Goal: Navigation & Orientation: Find specific page/section

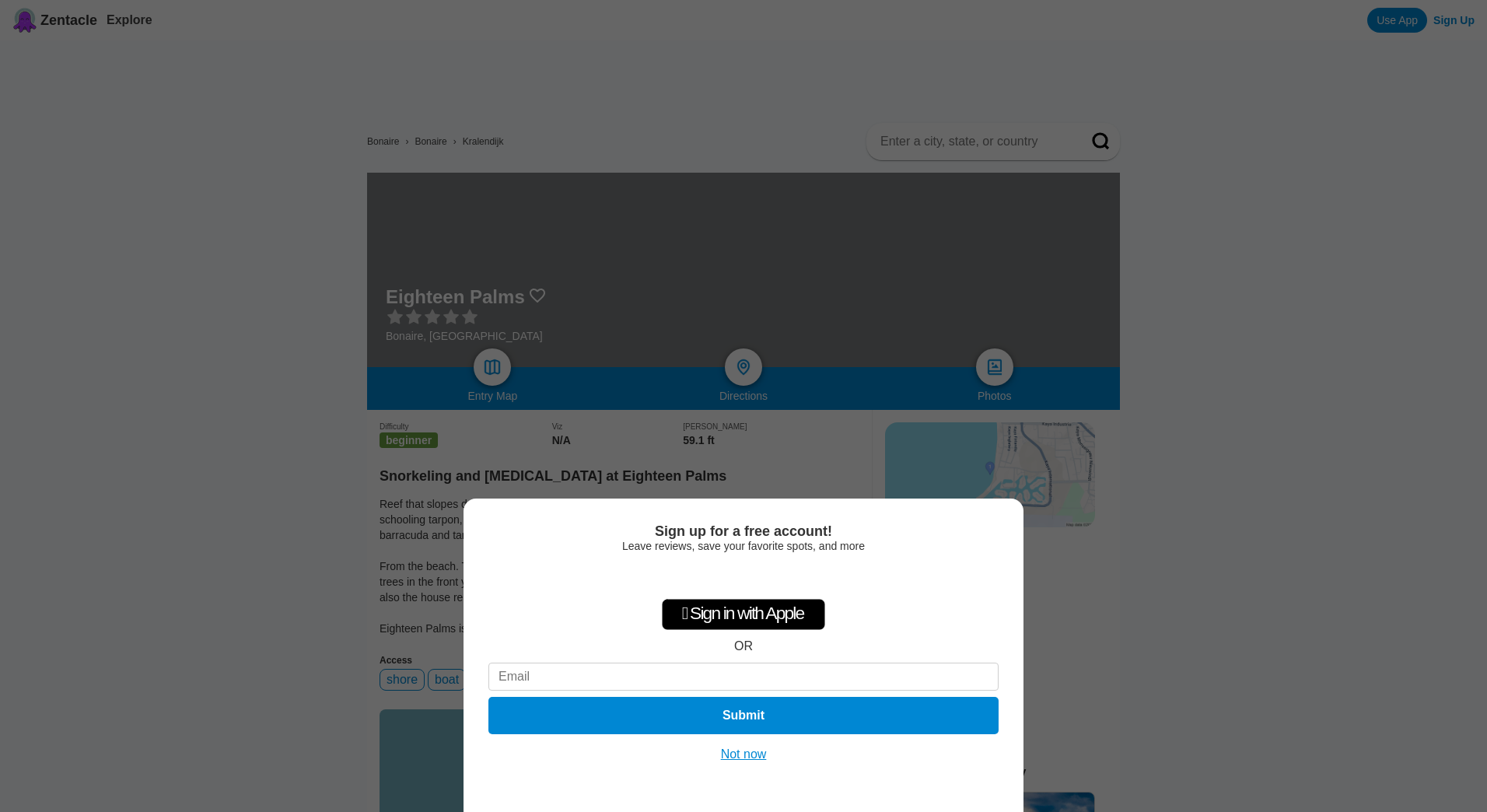
click at [1196, 475] on div "Sign up for a free account! Leave reviews, save your favorite spots, and more …" at bounding box center [743, 406] width 1487 height 812
click at [732, 757] on button "Not now" at bounding box center [744, 754] width 55 height 16
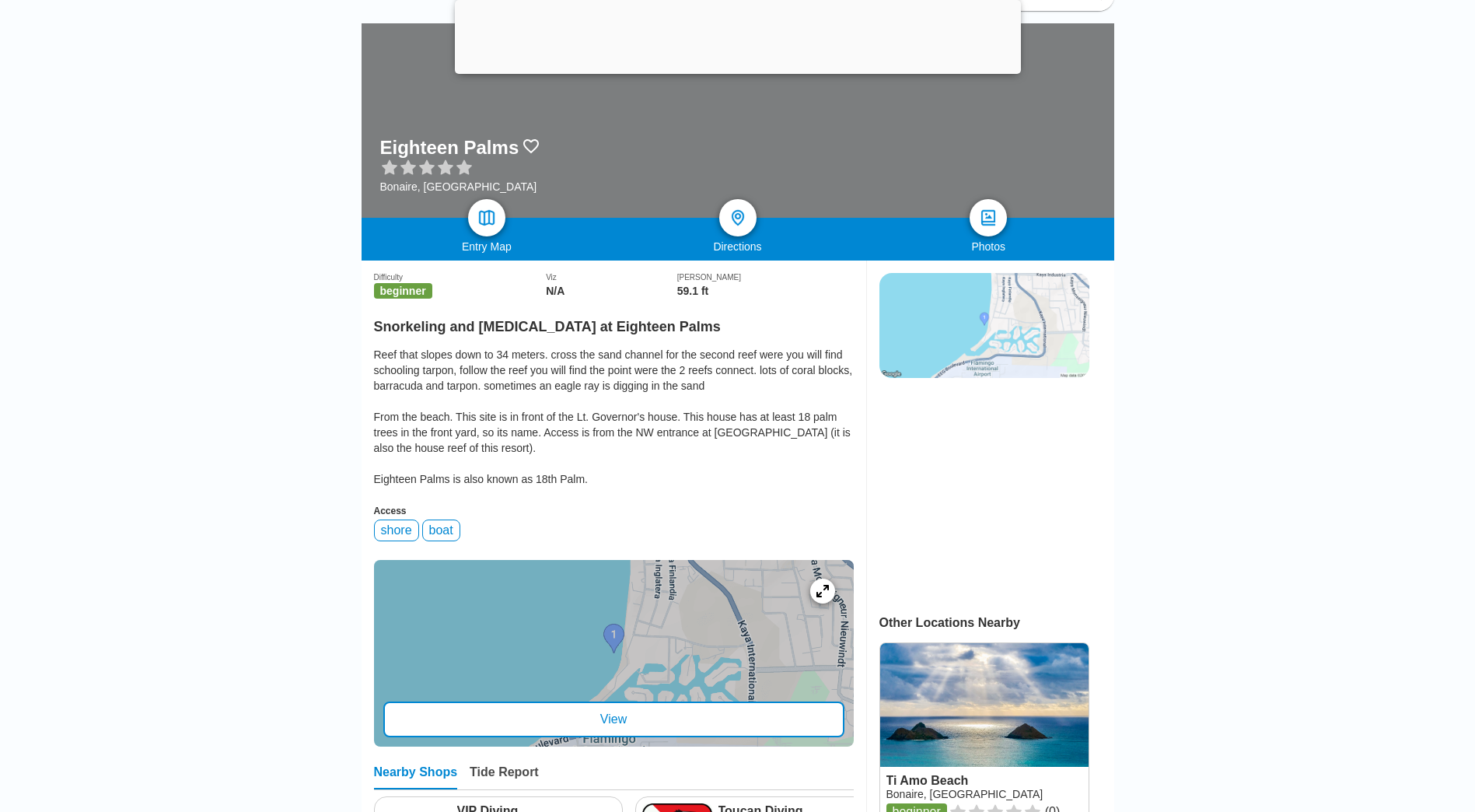
scroll to position [311, 0]
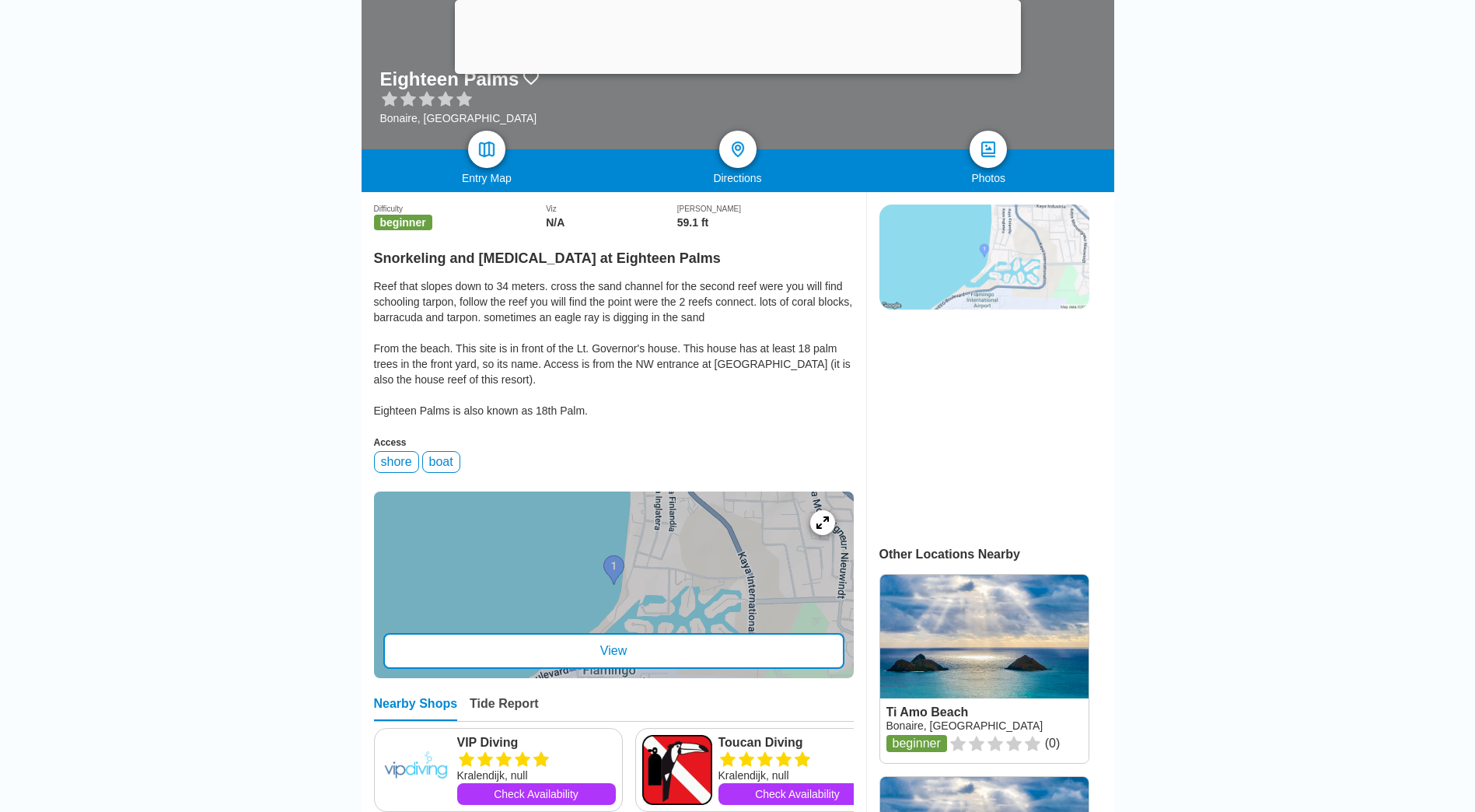
click at [437, 470] on div "boat" at bounding box center [441, 462] width 38 height 21
click at [439, 469] on div "boat" at bounding box center [441, 462] width 38 height 21
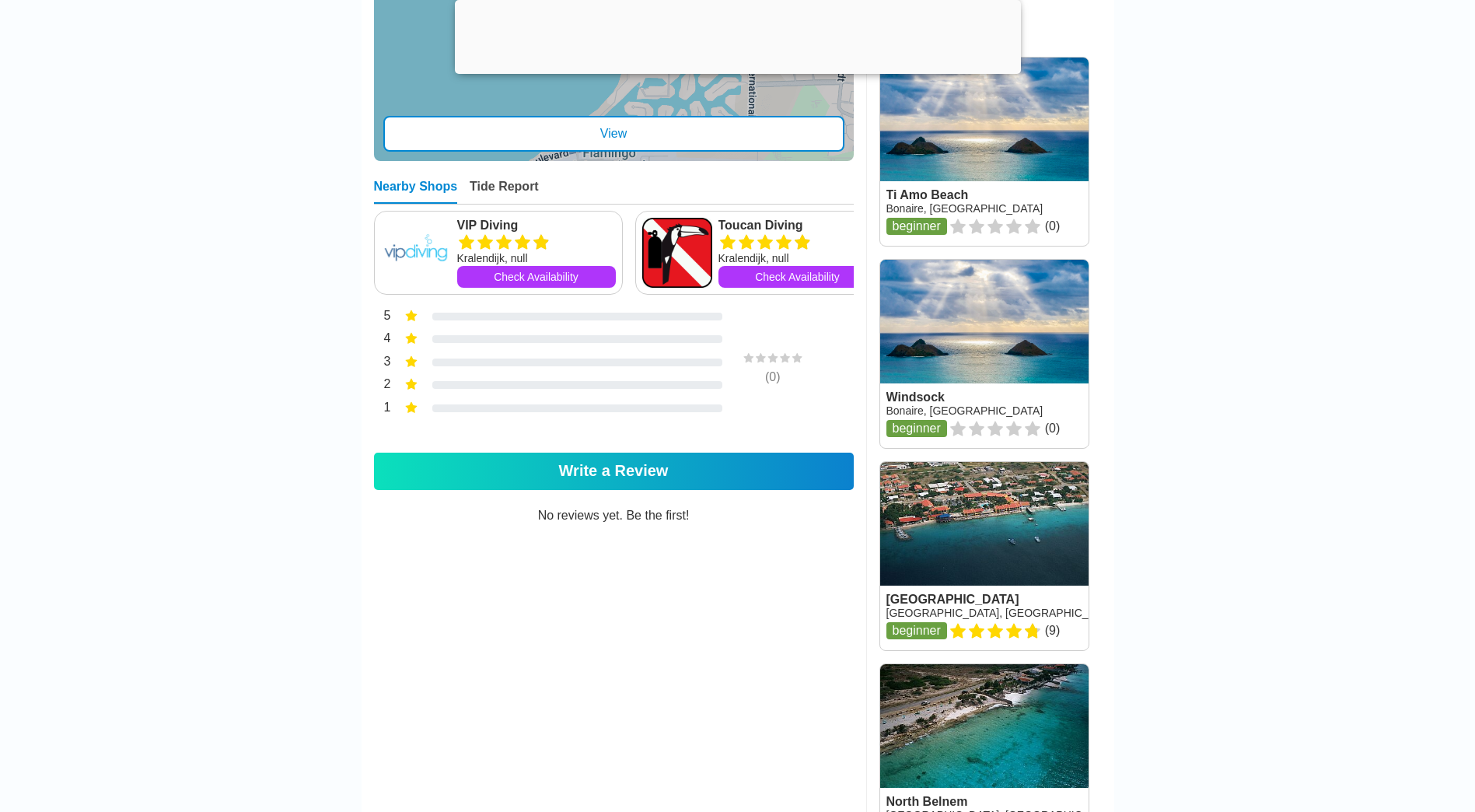
scroll to position [777, 0]
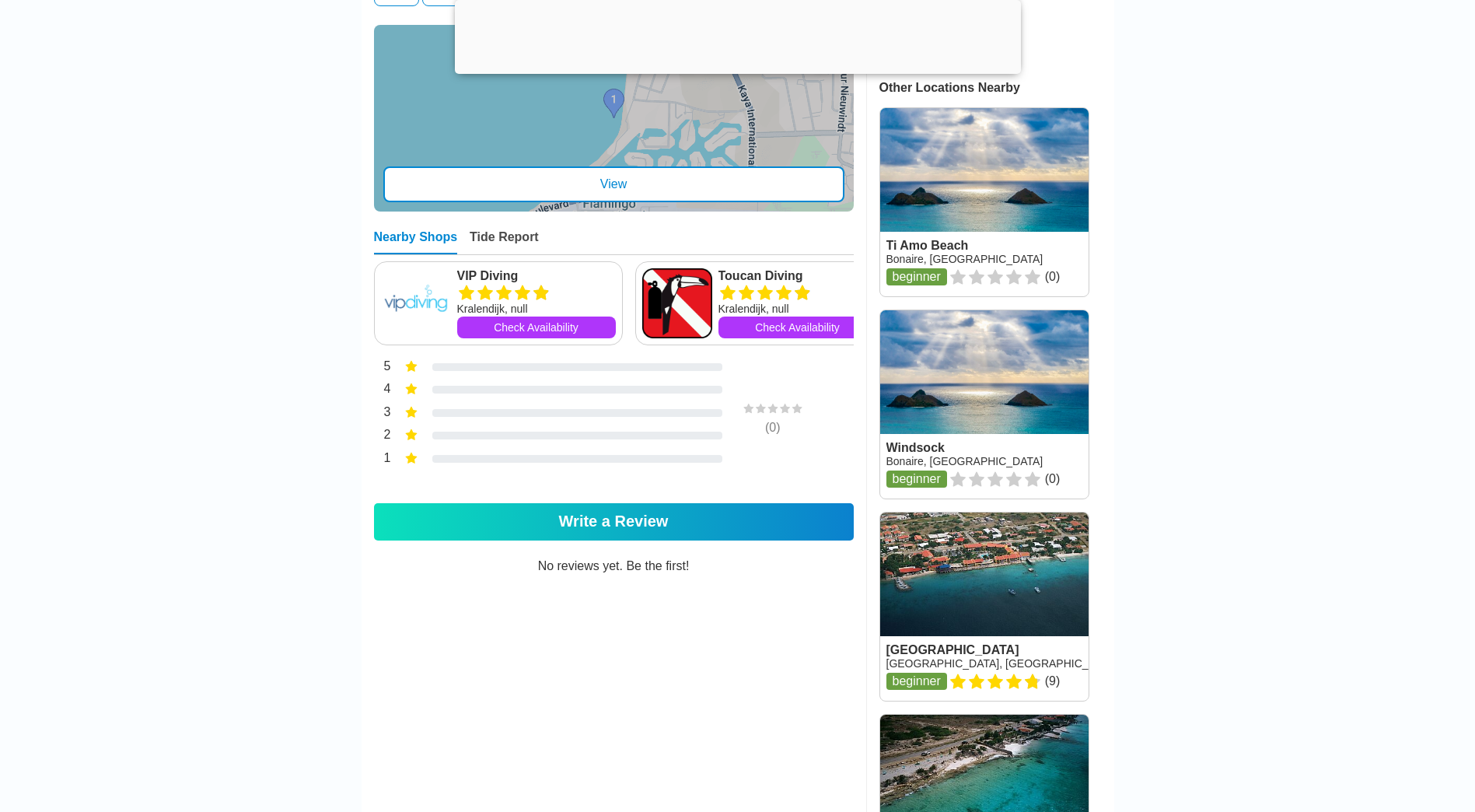
click at [964, 620] on link at bounding box center [984, 606] width 208 height 189
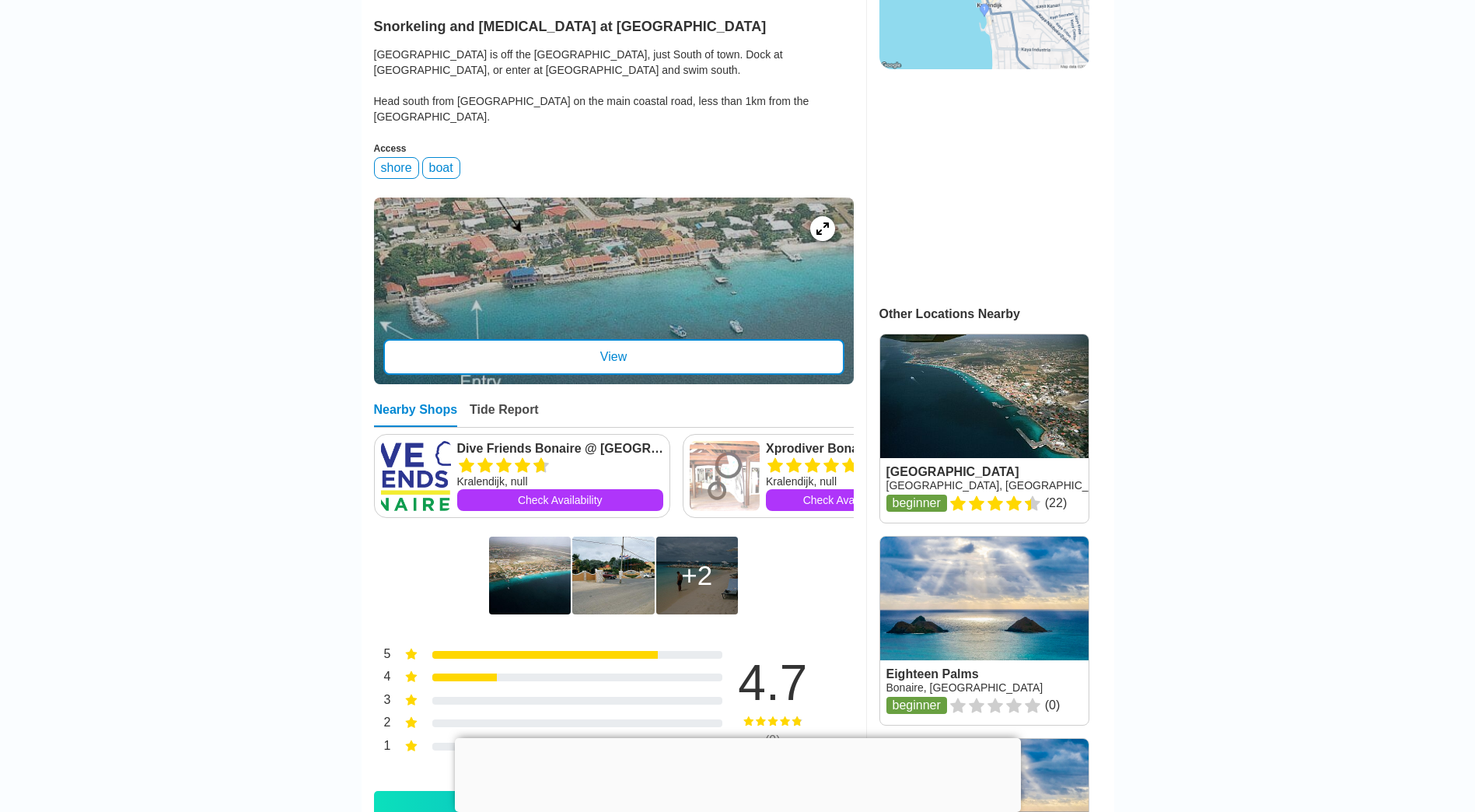
scroll to position [467, 0]
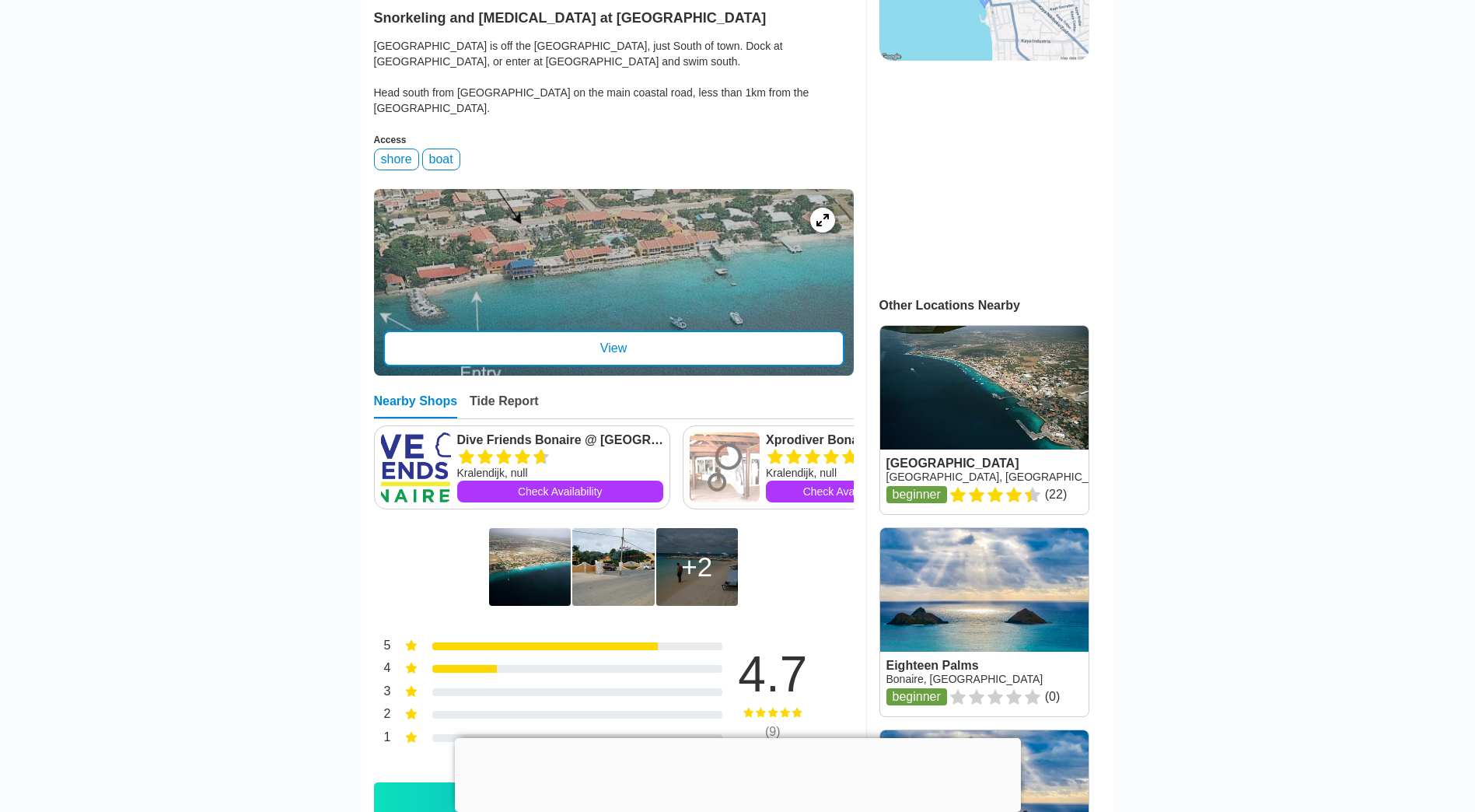
click at [614, 347] on div "View" at bounding box center [614, 348] width 461 height 35
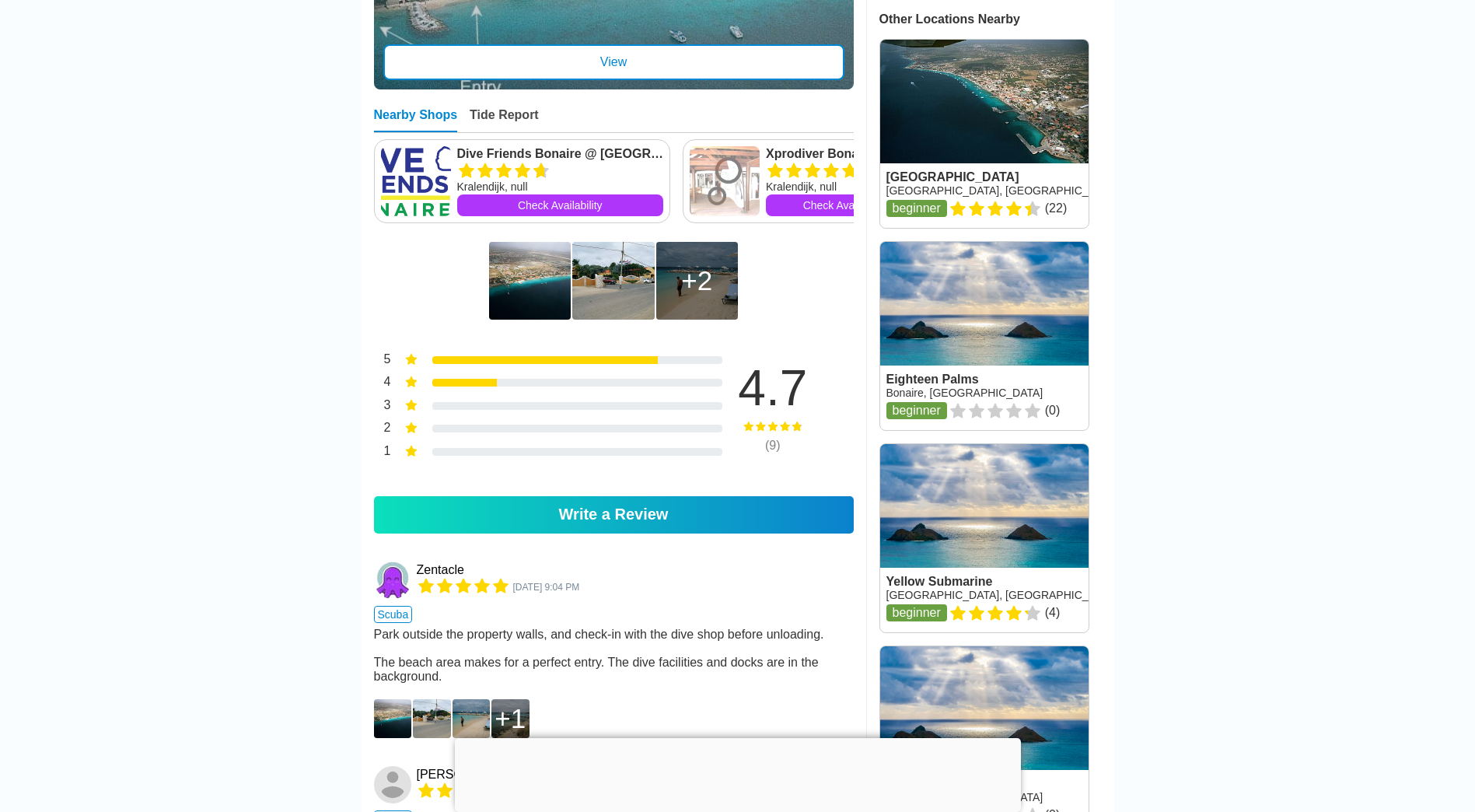
scroll to position [933, 0]
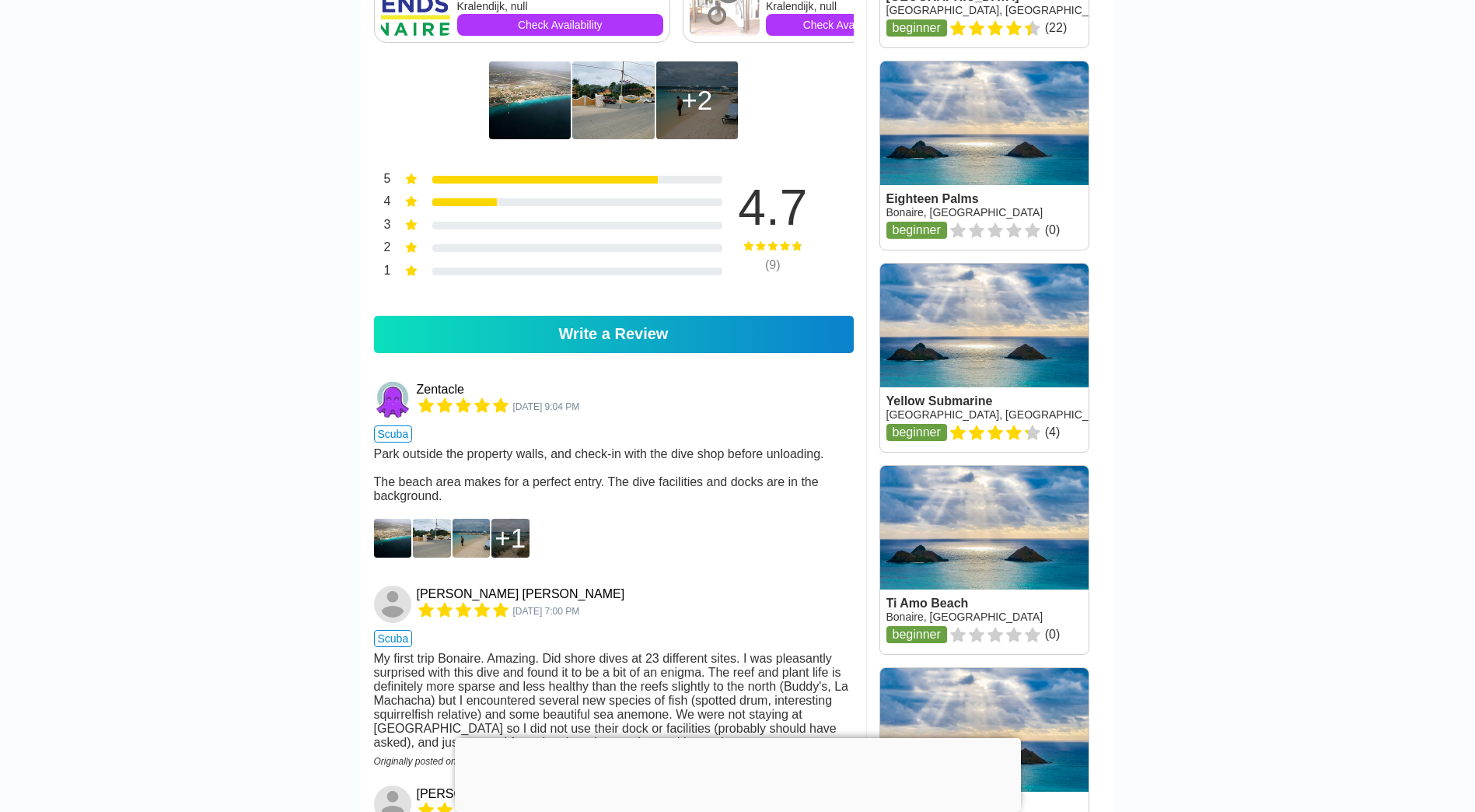
click at [954, 337] on link at bounding box center [984, 357] width 208 height 189
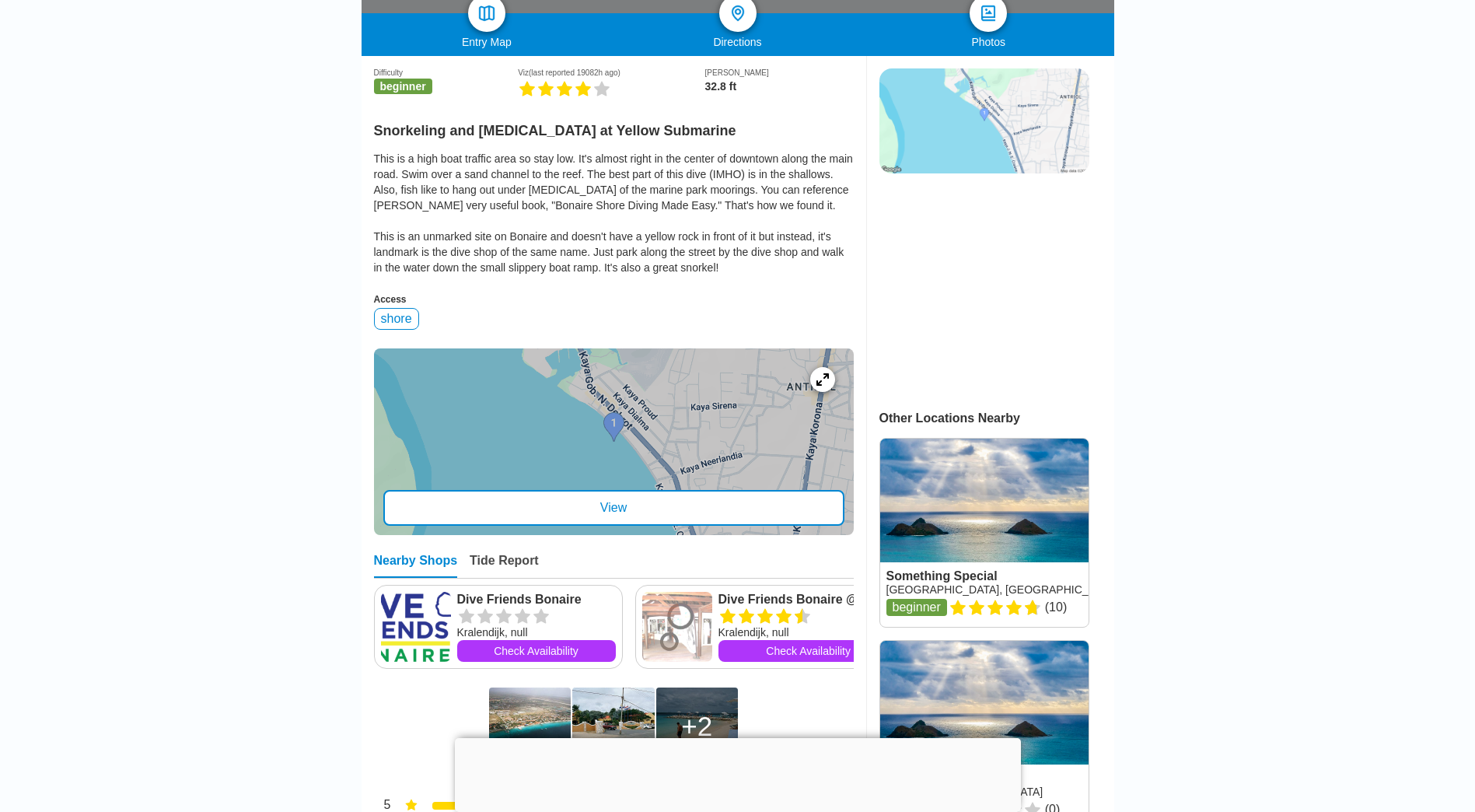
scroll to position [389, 0]
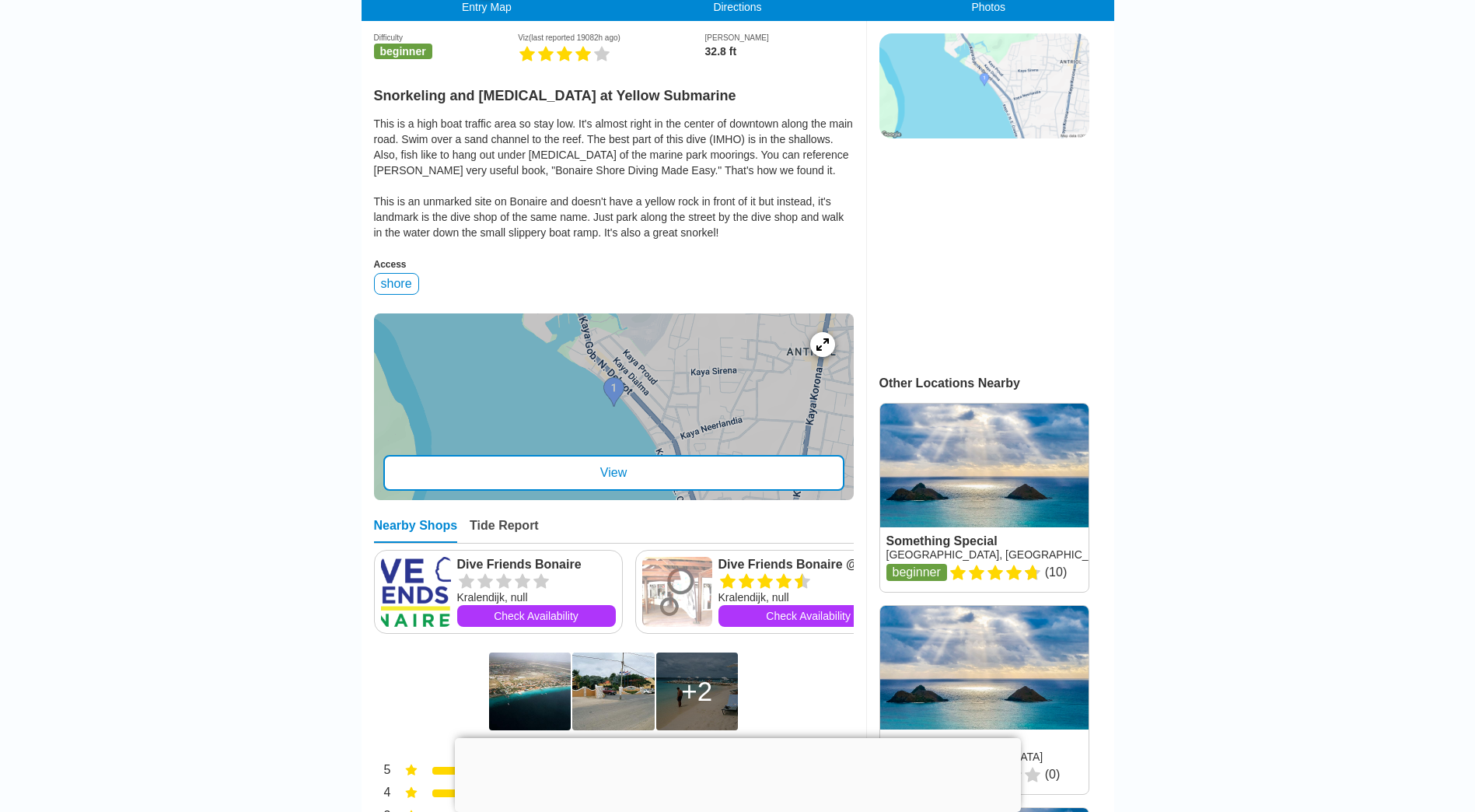
click at [620, 486] on div "View" at bounding box center [614, 472] width 461 height 35
